Goal: Task Accomplishment & Management: Complete application form

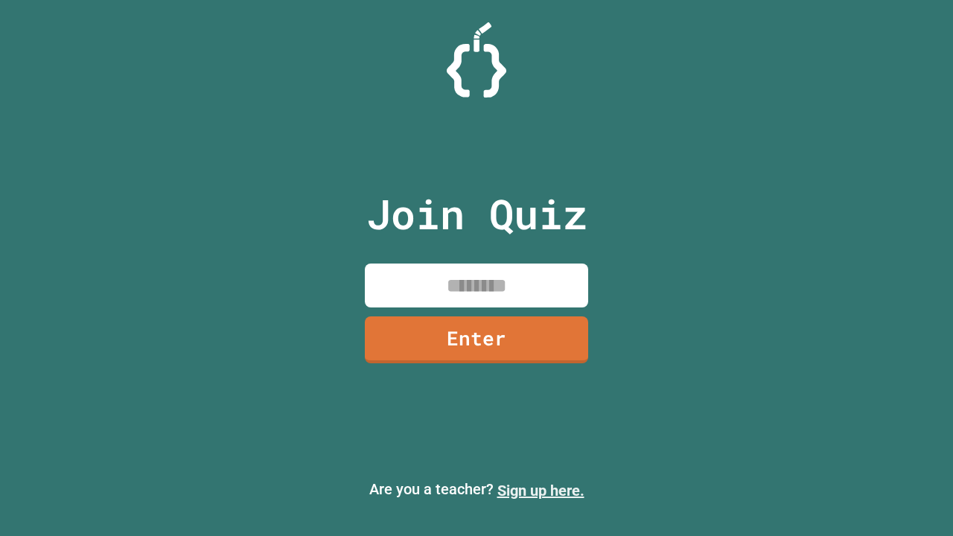
click at [540, 491] on link "Sign up here." at bounding box center [540, 491] width 87 height 18
